Goal: Task Accomplishment & Management: Manage account settings

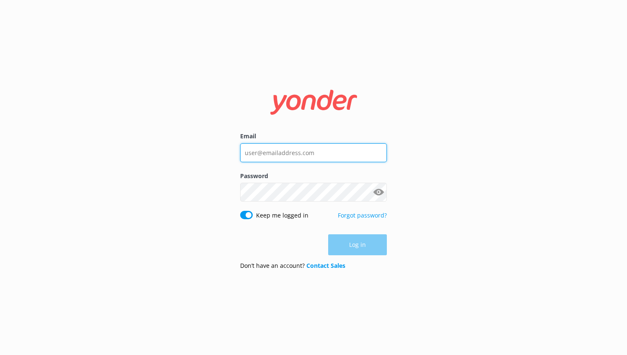
type input "[EMAIL_ADDRESS][DOMAIN_NAME]"
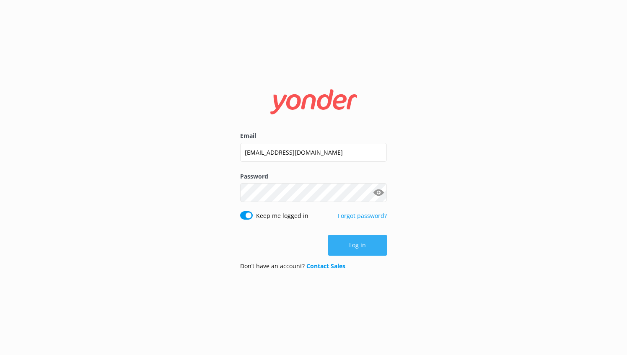
click at [351, 242] on button "Log in" at bounding box center [357, 245] width 59 height 21
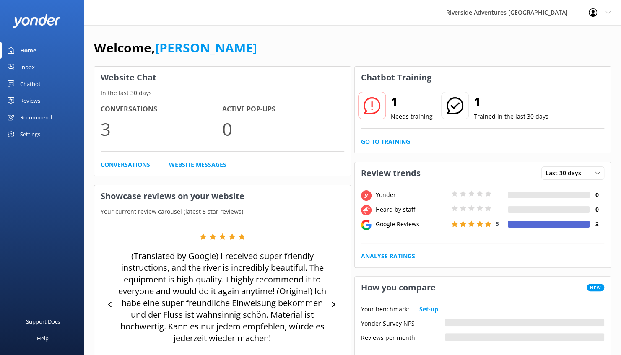
click at [32, 97] on div "Reviews" at bounding box center [30, 100] width 20 height 17
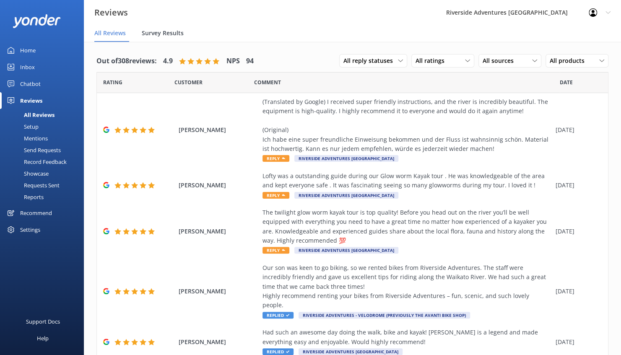
click at [170, 39] on div "Survey Results" at bounding box center [164, 33] width 45 height 17
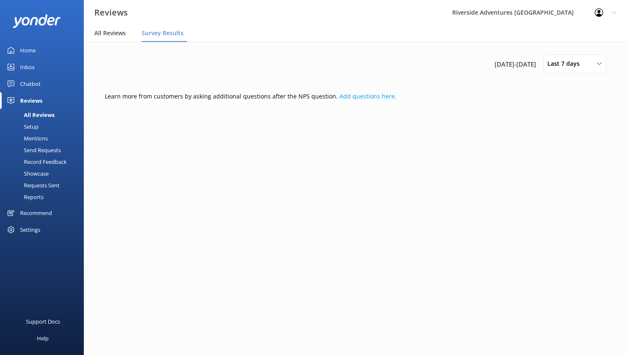
click at [102, 33] on span "All Reviews" at bounding box center [109, 33] width 31 height 8
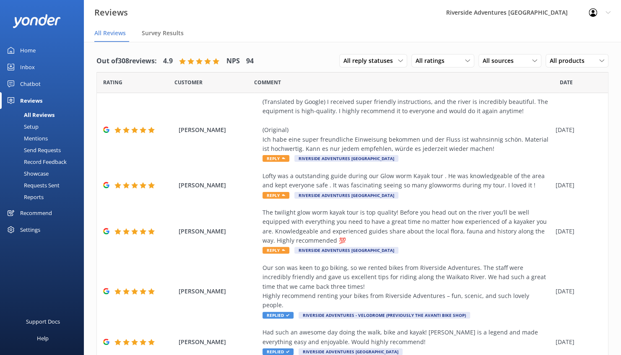
click at [36, 123] on div "Setup" at bounding box center [22, 127] width 34 height 12
click at [36, 165] on div "Record Feedback" at bounding box center [36, 162] width 62 height 12
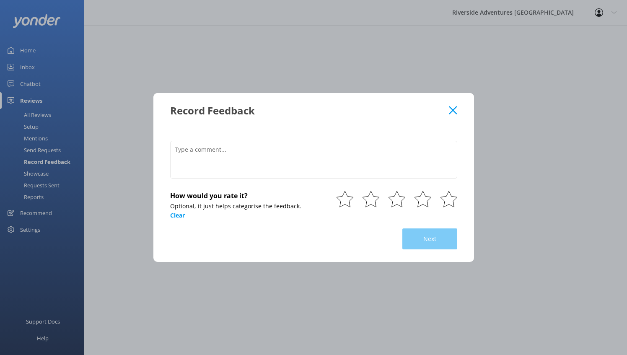
click at [456, 111] on icon at bounding box center [453, 110] width 8 height 8
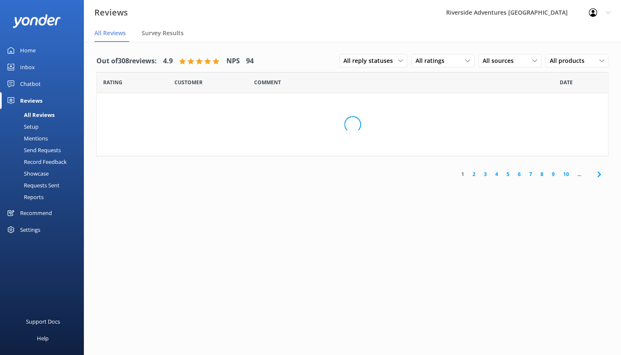
click at [37, 139] on div "Mentions" at bounding box center [26, 139] width 43 height 12
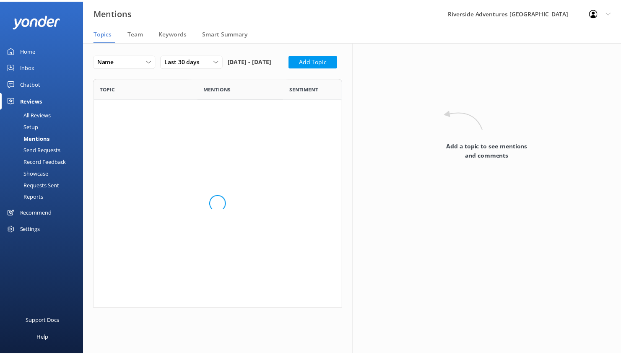
scroll to position [224, 245]
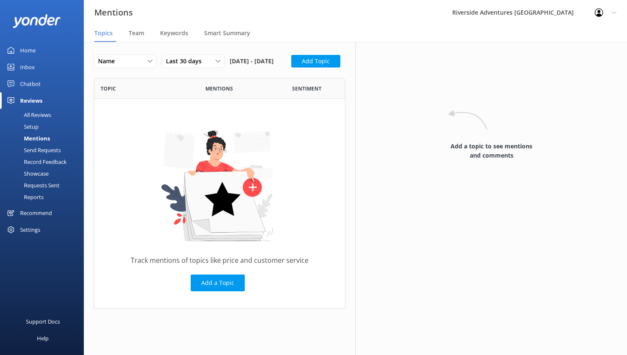
click at [34, 83] on div "Chatbot" at bounding box center [30, 83] width 21 height 17
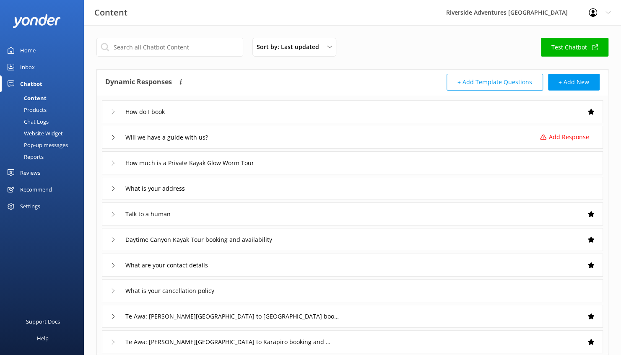
click at [32, 45] on div "Home" at bounding box center [28, 50] width 16 height 17
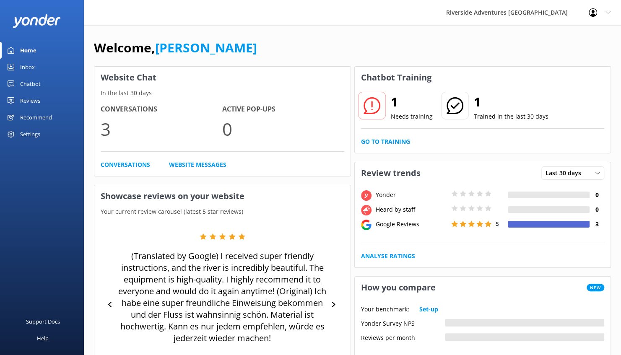
click at [393, 93] on h2 "1" at bounding box center [412, 102] width 42 height 20
click at [375, 102] on icon at bounding box center [372, 105] width 17 height 17
click at [606, 11] on icon at bounding box center [608, 12] width 5 height 5
click at [539, 8] on div "Riverside Adventures [GEOGRAPHIC_DATA]" at bounding box center [507, 12] width 143 height 25
click at [32, 132] on div "Settings" at bounding box center [30, 134] width 20 height 17
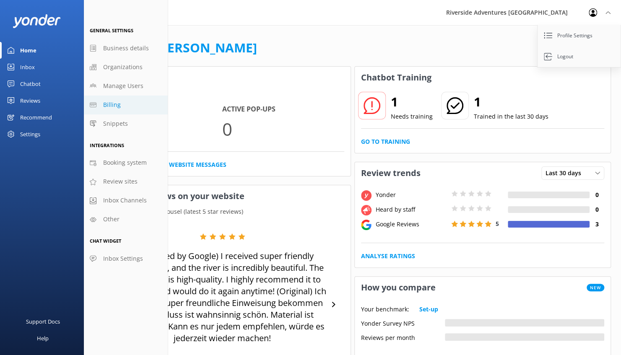
click at [117, 109] on span "Billing" at bounding box center [112, 104] width 18 height 9
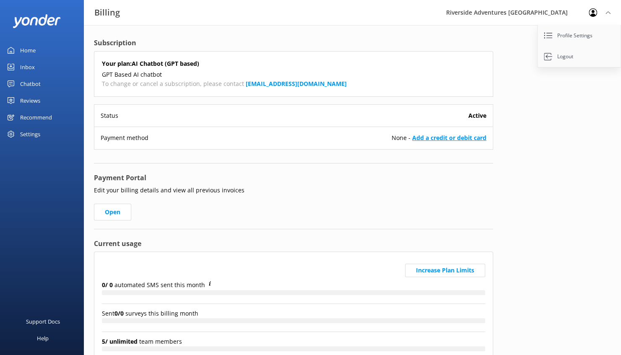
click at [454, 141] on link "Add a credit or debit card" at bounding box center [449, 138] width 74 height 8
click at [210, 210] on div "Payment Portal Edit your billing details and view all previous invoices Open" at bounding box center [293, 201] width 399 height 57
click at [437, 139] on link "Add a credit or debit card" at bounding box center [449, 138] width 74 height 8
click at [455, 136] on link "Add a credit or debit card" at bounding box center [449, 138] width 74 height 8
